Goal: Information Seeking & Learning: Learn about a topic

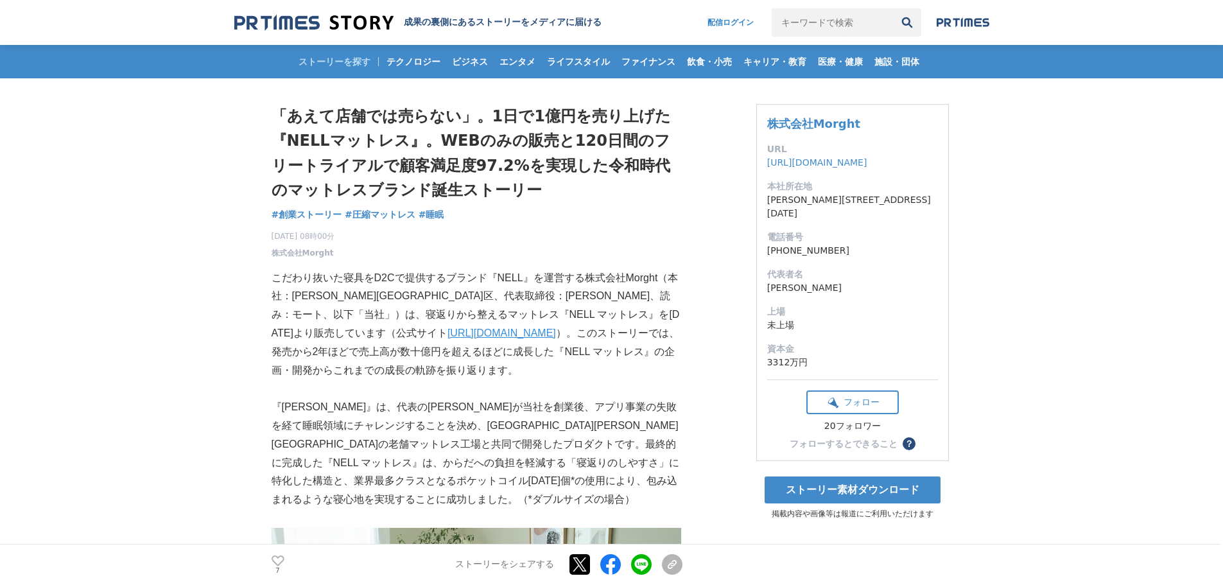
click at [817, 28] on input "キーワードで検索" at bounding box center [831, 22] width 121 height 28
type input "枕"
click at [893, 8] on button "検索" at bounding box center [907, 22] width 28 height 28
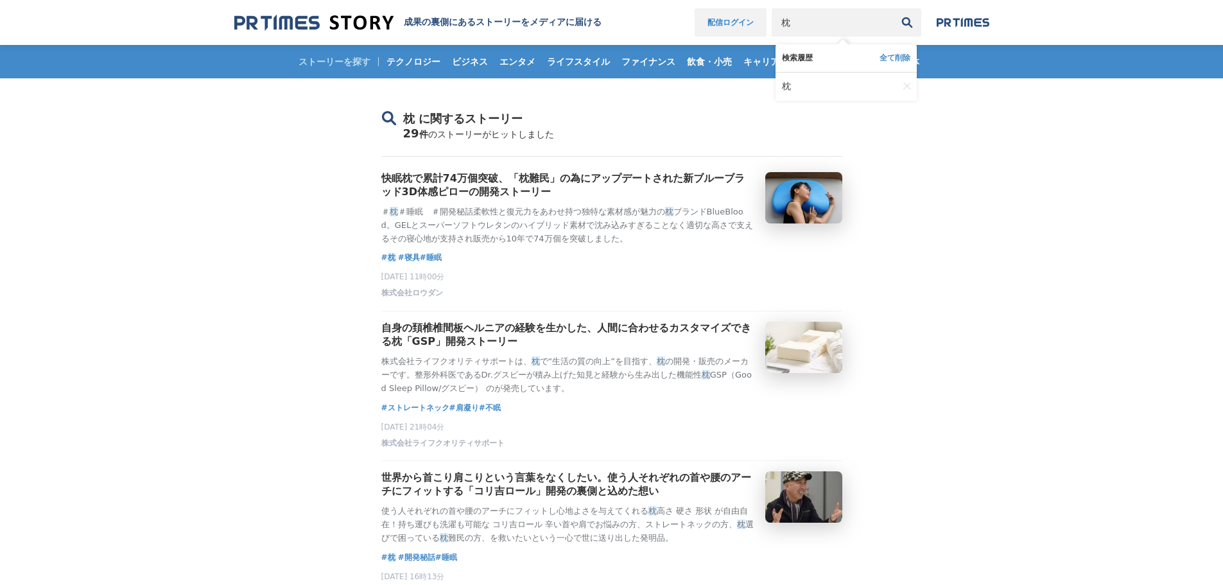
drag, startPoint x: 813, startPoint y: 30, endPoint x: 688, endPoint y: 12, distance: 126.4
click at [694, 12] on nav "配信ログイン 枕 検索履歴 全て削除 枕" at bounding box center [841, 22] width 295 height 28
type input "まくら"
click at [893, 8] on button "検索" at bounding box center [907, 22] width 28 height 28
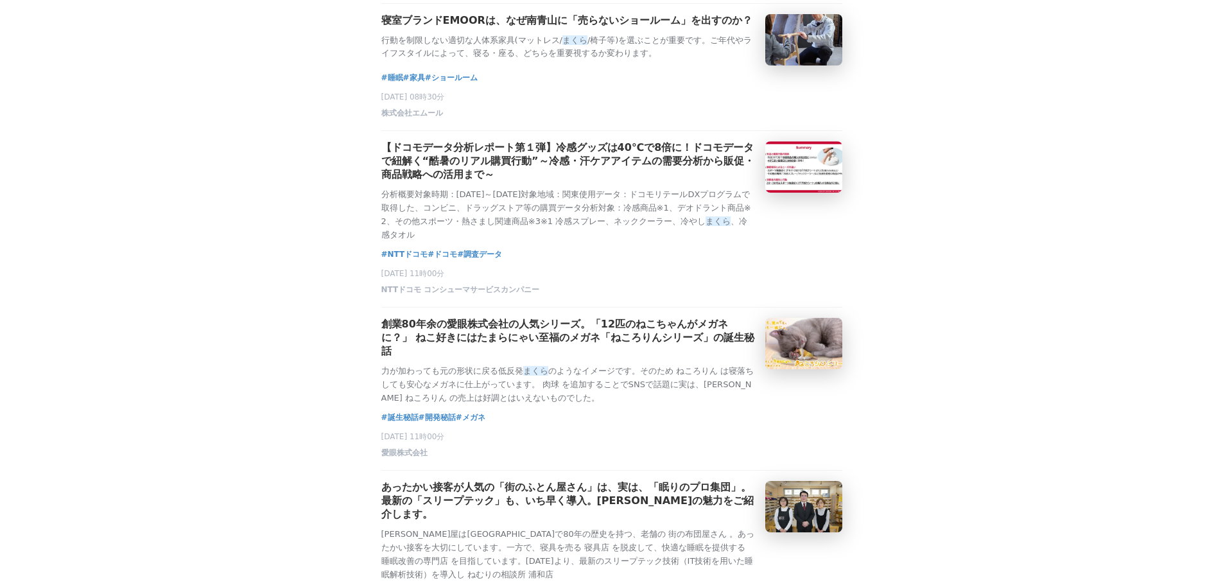
scroll to position [1604, 0]
